Goal: Task Accomplishment & Management: Complete application form

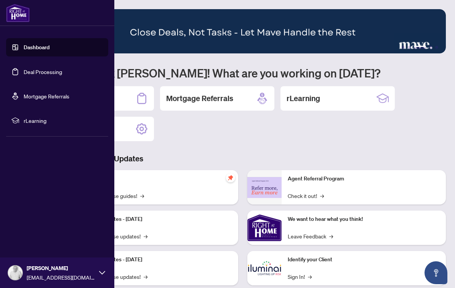
click at [62, 75] on link "Deal Processing" at bounding box center [43, 71] width 39 height 7
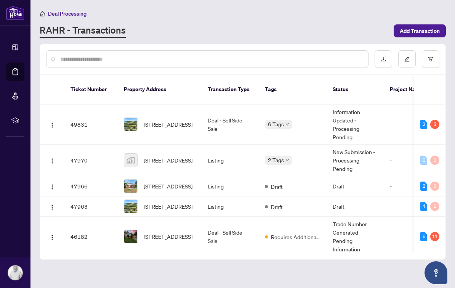
click at [281, 38] on main "Deal Processing [PERSON_NAME] - Transactions Add Transaction Ticket Number Prop…" at bounding box center [242, 144] width 425 height 288
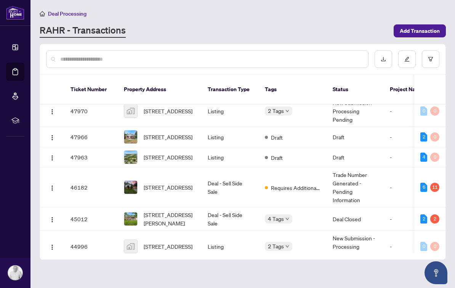
scroll to position [51, 0]
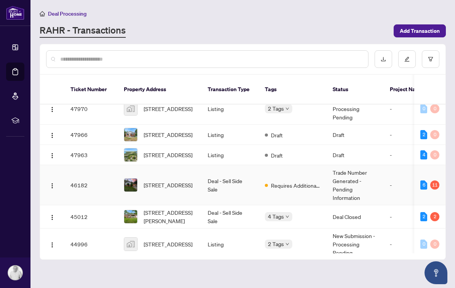
click at [50, 183] on img "button" at bounding box center [52, 186] width 6 height 6
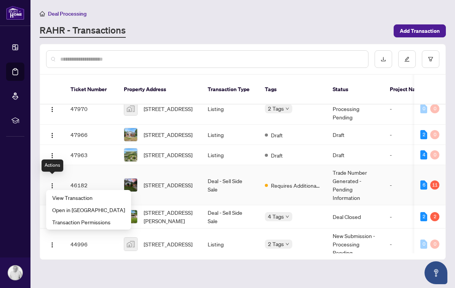
click at [90, 193] on li "View Transaction" at bounding box center [89, 197] width 82 height 12
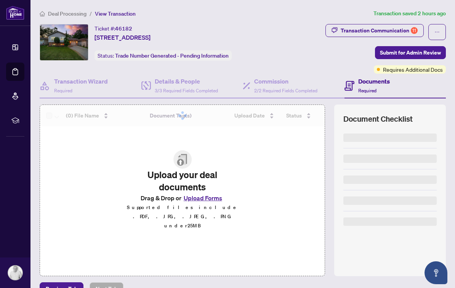
click at [398, 27] on div "Transaction Communication 11" at bounding box center [379, 30] width 77 height 12
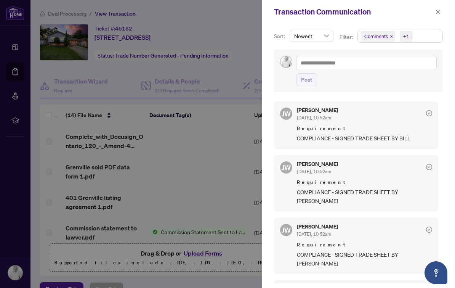
click at [441, 11] on button "button" at bounding box center [438, 11] width 10 height 9
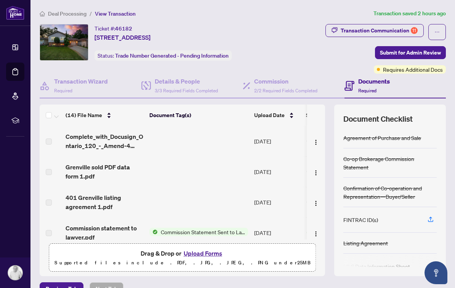
click at [207, 255] on button "Upload Forms" at bounding box center [202, 253] width 43 height 10
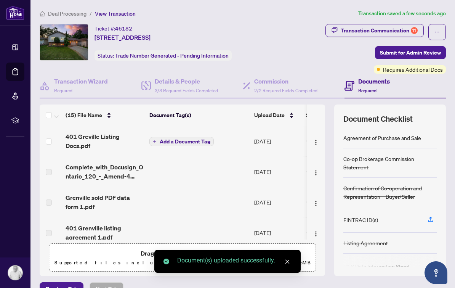
click at [191, 143] on span "Add a Document Tag" at bounding box center [185, 141] width 51 height 5
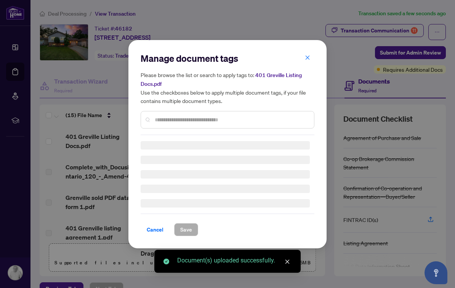
click at [242, 117] on input "text" at bounding box center [231, 120] width 153 height 8
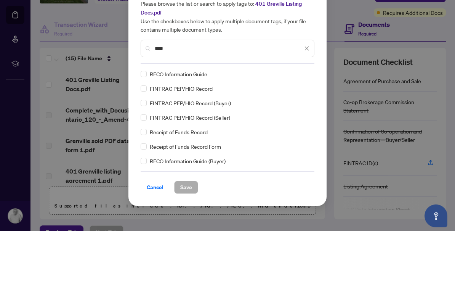
type input "****"
click at [134, 69] on div "Manage document tags Please browse the list or search to apply tags to: 401 Gre…" at bounding box center [227, 144] width 198 height 237
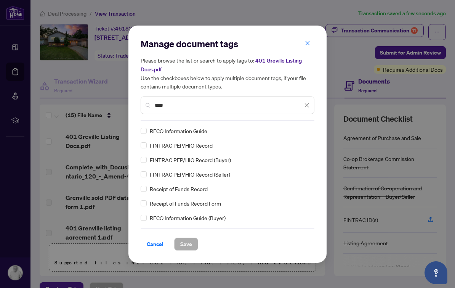
click at [146, 125] on div "Manage document tags Please browse the list or search to apply tags to: 401 Gre…" at bounding box center [228, 144] width 174 height 213
click at [197, 246] on button "Save" at bounding box center [186, 243] width 24 height 13
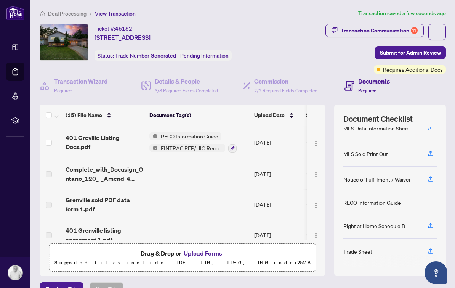
scroll to position [138, 0]
click at [208, 248] on button "Upload Forms" at bounding box center [202, 253] width 43 height 10
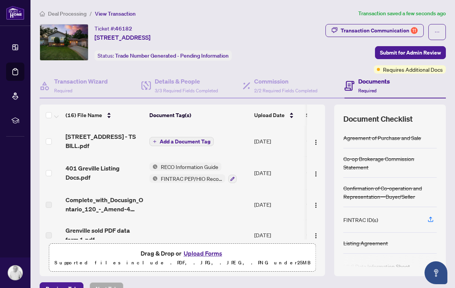
click at [167, 139] on span "Add a Document Tag" at bounding box center [185, 141] width 51 height 5
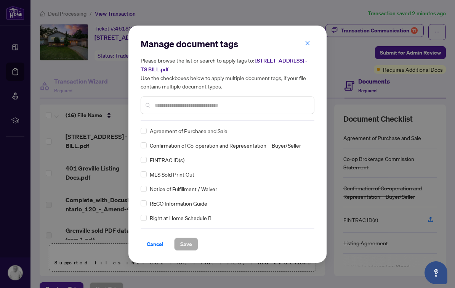
click at [249, 95] on div "Please browse the list or search to apply tags to: [STREET_ADDRESS] - TS BILL.p…" at bounding box center [228, 85] width 174 height 58
click at [248, 95] on div "Please browse the list or search to apply tags to: [STREET_ADDRESS] - TS BILL.p…" at bounding box center [228, 85] width 174 height 58
click at [260, 98] on div at bounding box center [228, 105] width 174 height 18
click at [233, 104] on input "text" at bounding box center [231, 105] width 153 height 8
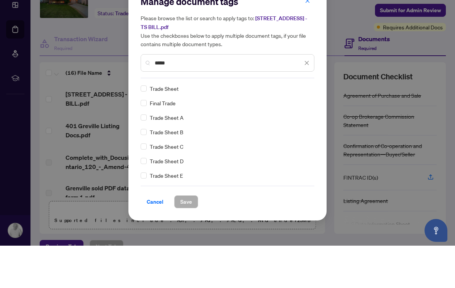
type input "*****"
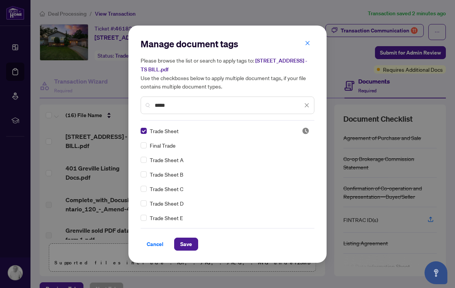
click at [189, 238] on span "Save" at bounding box center [186, 244] width 12 height 12
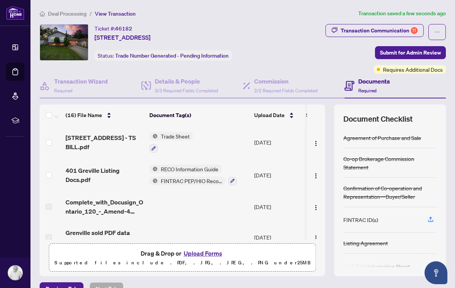
scroll to position [1, 0]
click at [432, 55] on span "Submit for Admin Review" at bounding box center [410, 53] width 61 height 12
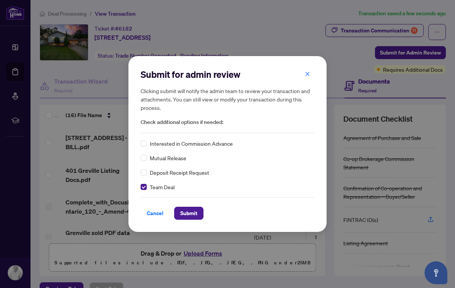
click at [191, 213] on span "Submit" at bounding box center [188, 213] width 17 height 12
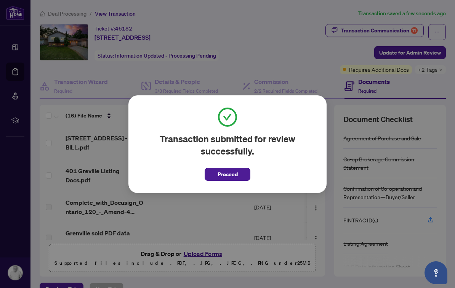
click at [231, 172] on span "Proceed" at bounding box center [228, 174] width 20 height 12
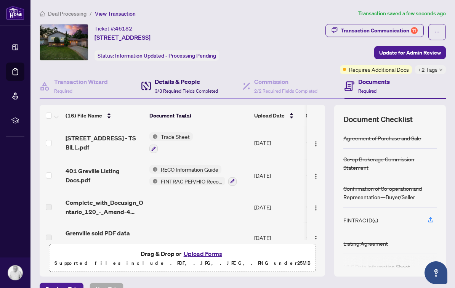
click at [182, 84] on h4 "Details & People" at bounding box center [186, 81] width 63 height 9
